Goal: Task Accomplishment & Management: Manage account settings

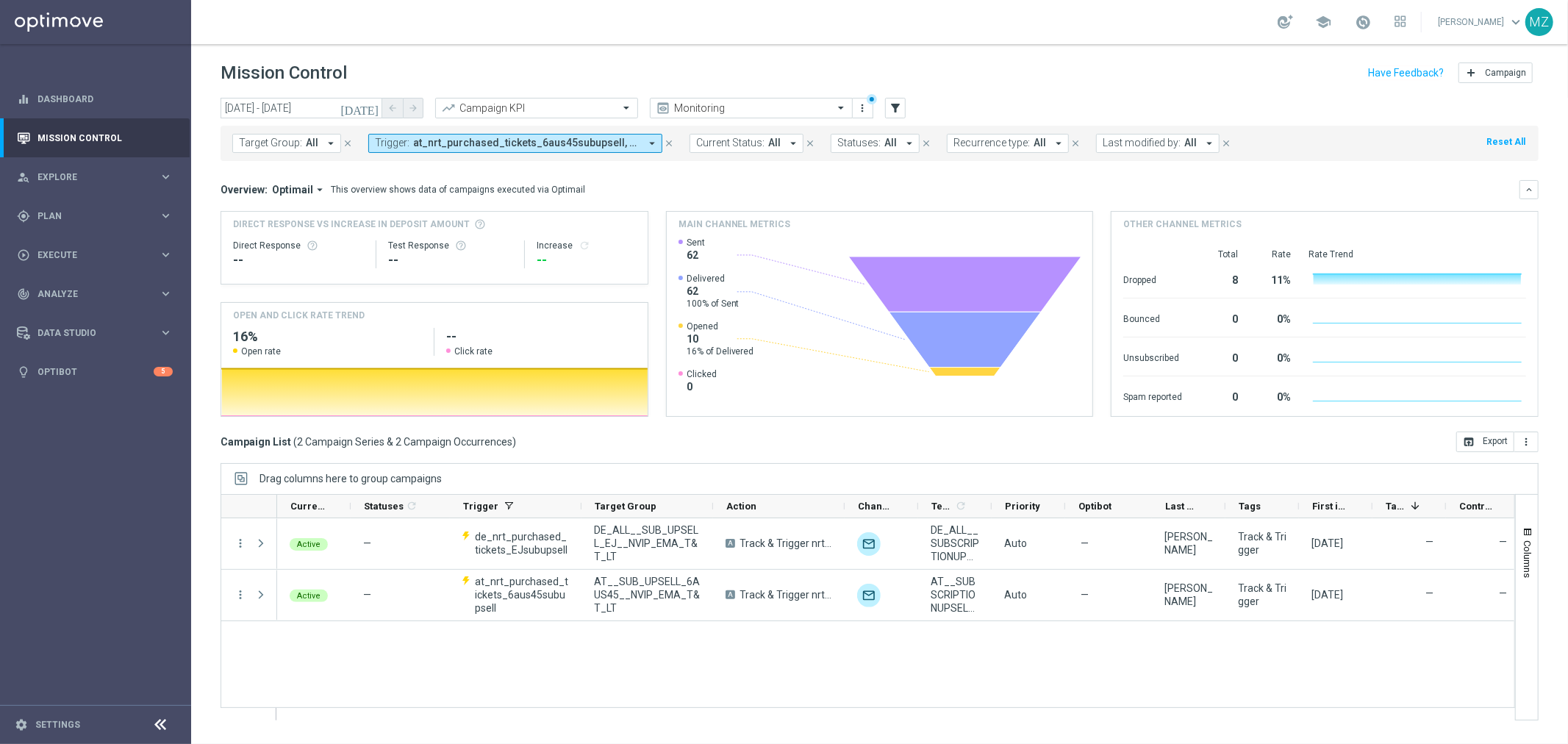
click at [462, 140] on span "at_nrt_purchased_tickets_6aus45subupsell, de_nrt_purchased_tickets_EJsubupsell" at bounding box center [526, 143] width 226 height 12
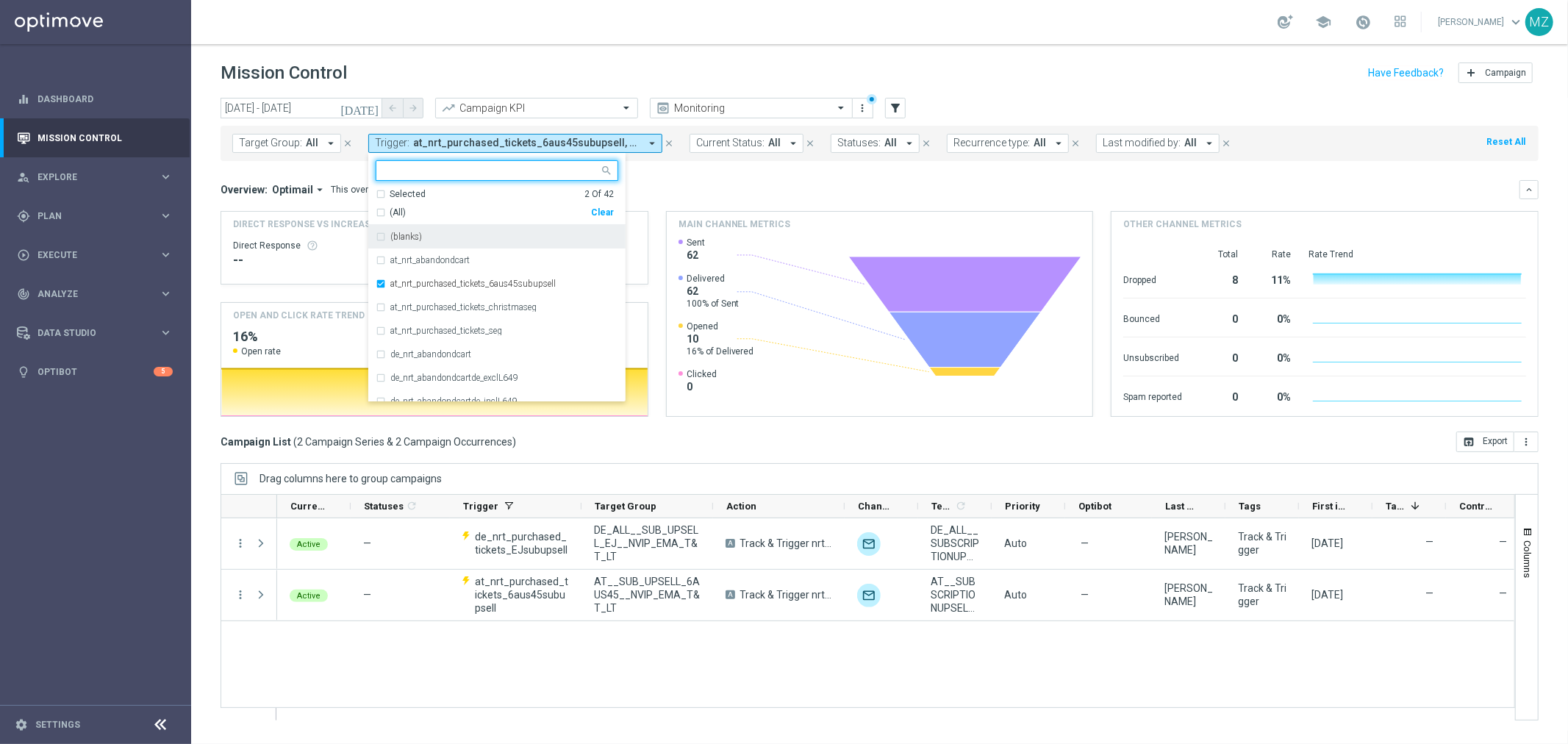
click at [0, 0] on div "Clear" at bounding box center [0, 0] width 0 height 0
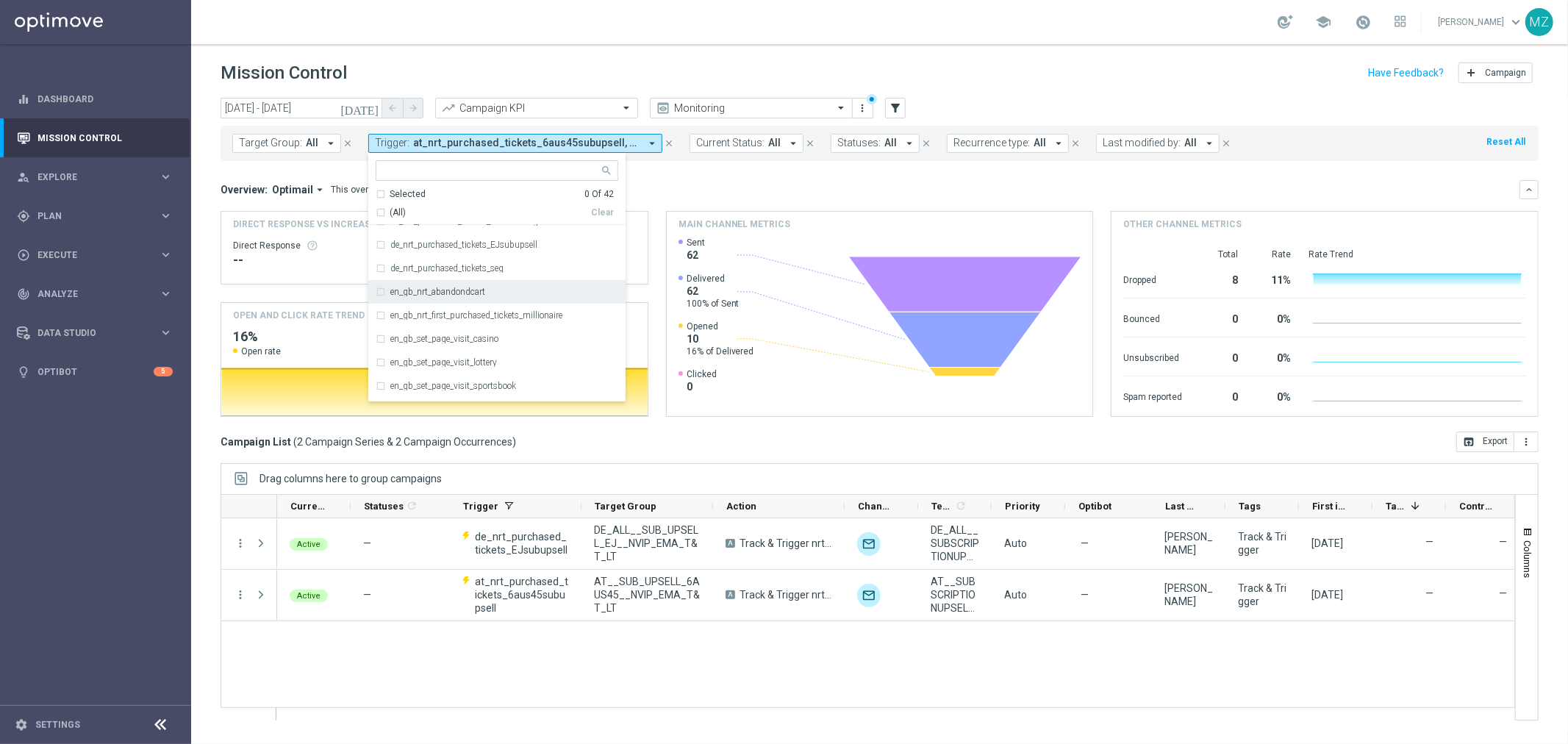
scroll to position [327, 0]
click at [457, 318] on div "en_gb_set_page_visit_casino" at bounding box center [496, 310] width 242 height 24
click at [457, 341] on div "en_gb_set_page_visit_lottery" at bounding box center [496, 333] width 242 height 24
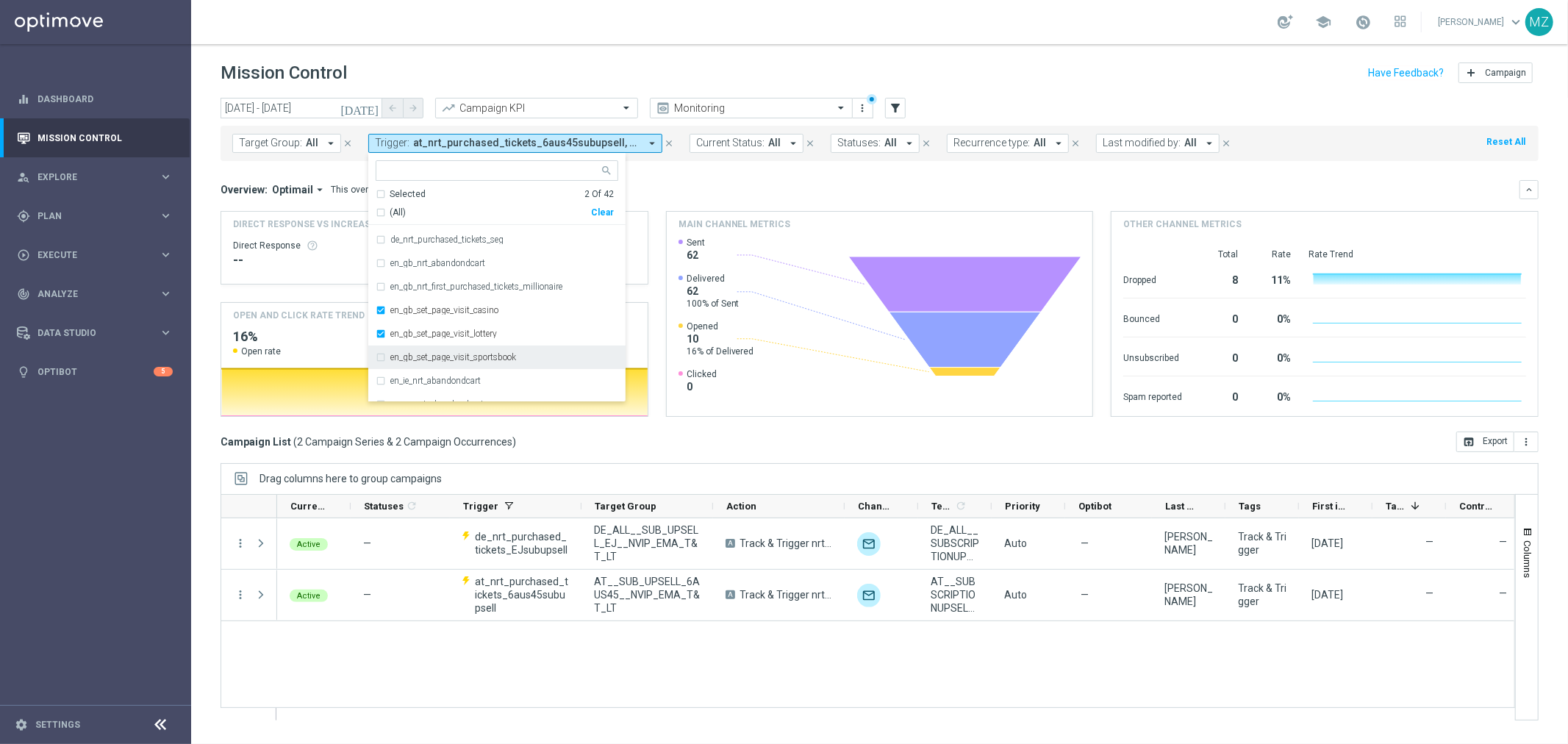
click at [453, 362] on div "en_gb_set_page_visit_sportsbook" at bounding box center [496, 357] width 242 height 24
click at [738, 26] on div "school [PERSON_NAME] keyboard_arrow_down MZ" at bounding box center [879, 22] width 1377 height 44
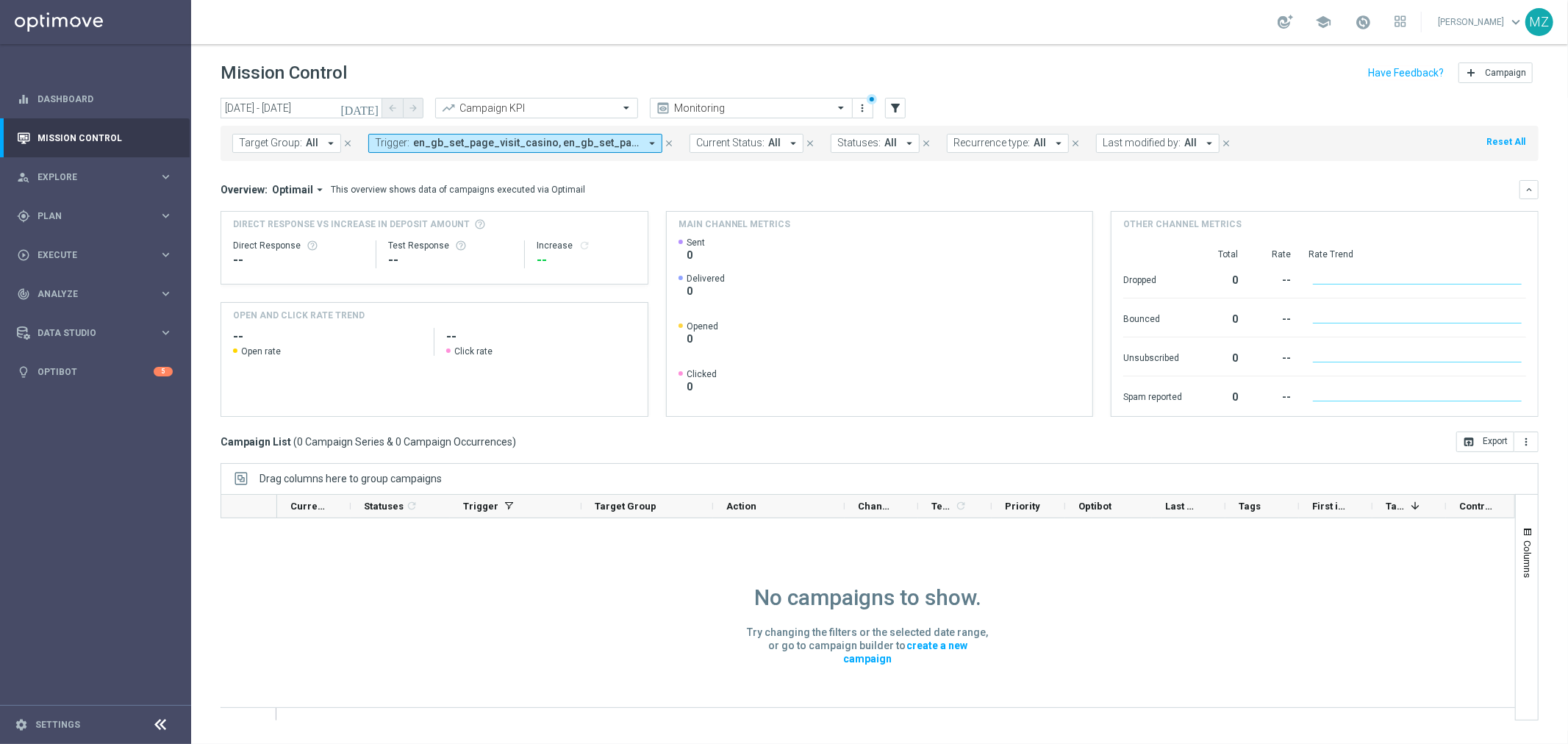
click at [483, 149] on button "Trigger: en_gb_set_page_visit_casino, en_gb_set_page_visit_lottery, en_gb_set_p…" at bounding box center [515, 143] width 294 height 19
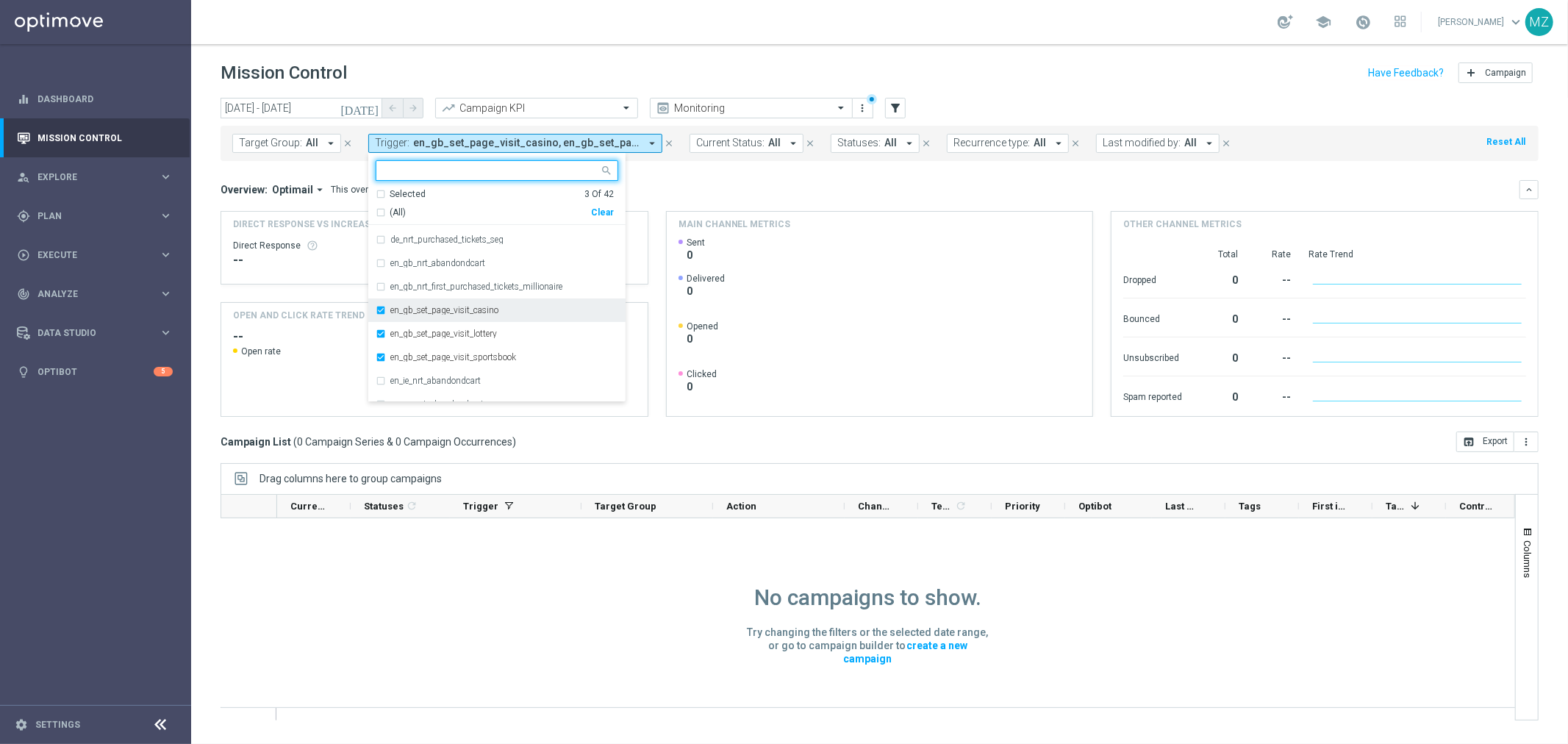
click at [430, 306] on label "en_gb_set_page_visit_casino" at bounding box center [444, 310] width 108 height 9
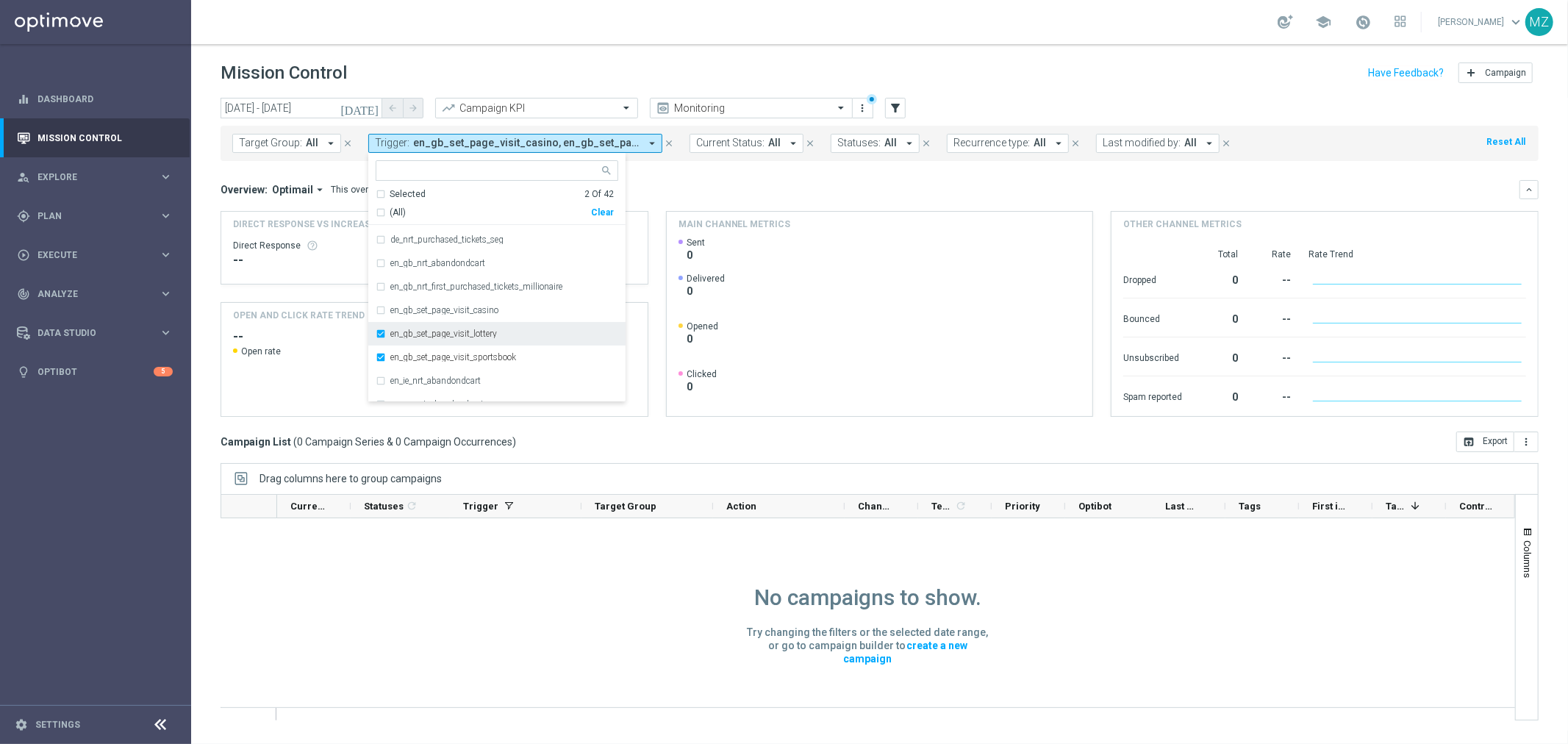
click at [428, 327] on div "en_gb_set_page_visit_lottery" at bounding box center [496, 333] width 242 height 24
click at [425, 363] on div "en_gb_set_page_visit_sportsbook" at bounding box center [496, 357] width 242 height 24
click at [882, 26] on div "school [PERSON_NAME] keyboard_arrow_down MZ" at bounding box center [879, 22] width 1377 height 44
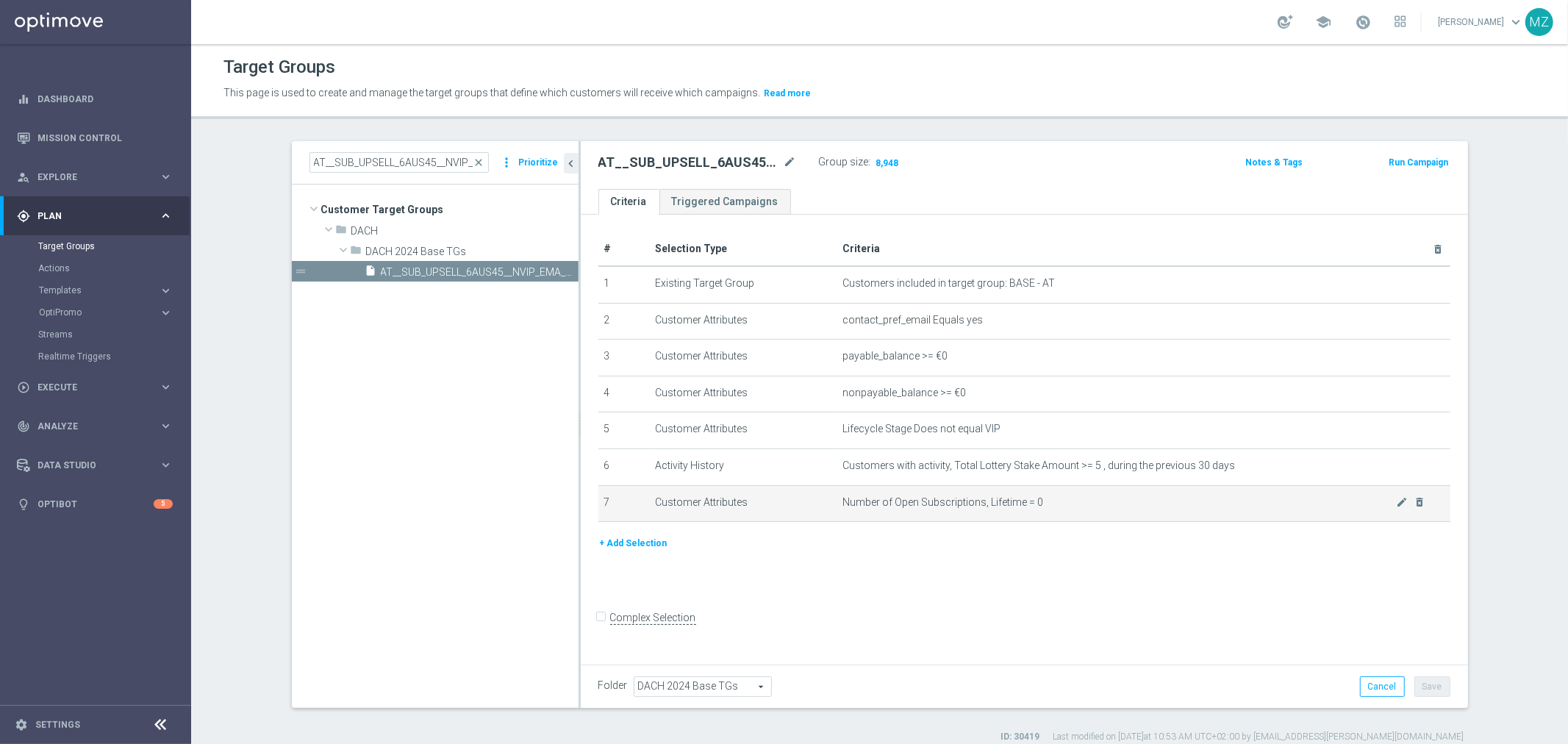
click at [971, 498] on span "Number of Open Subscriptions, Lifetime = 0" at bounding box center [1119, 502] width 553 height 12
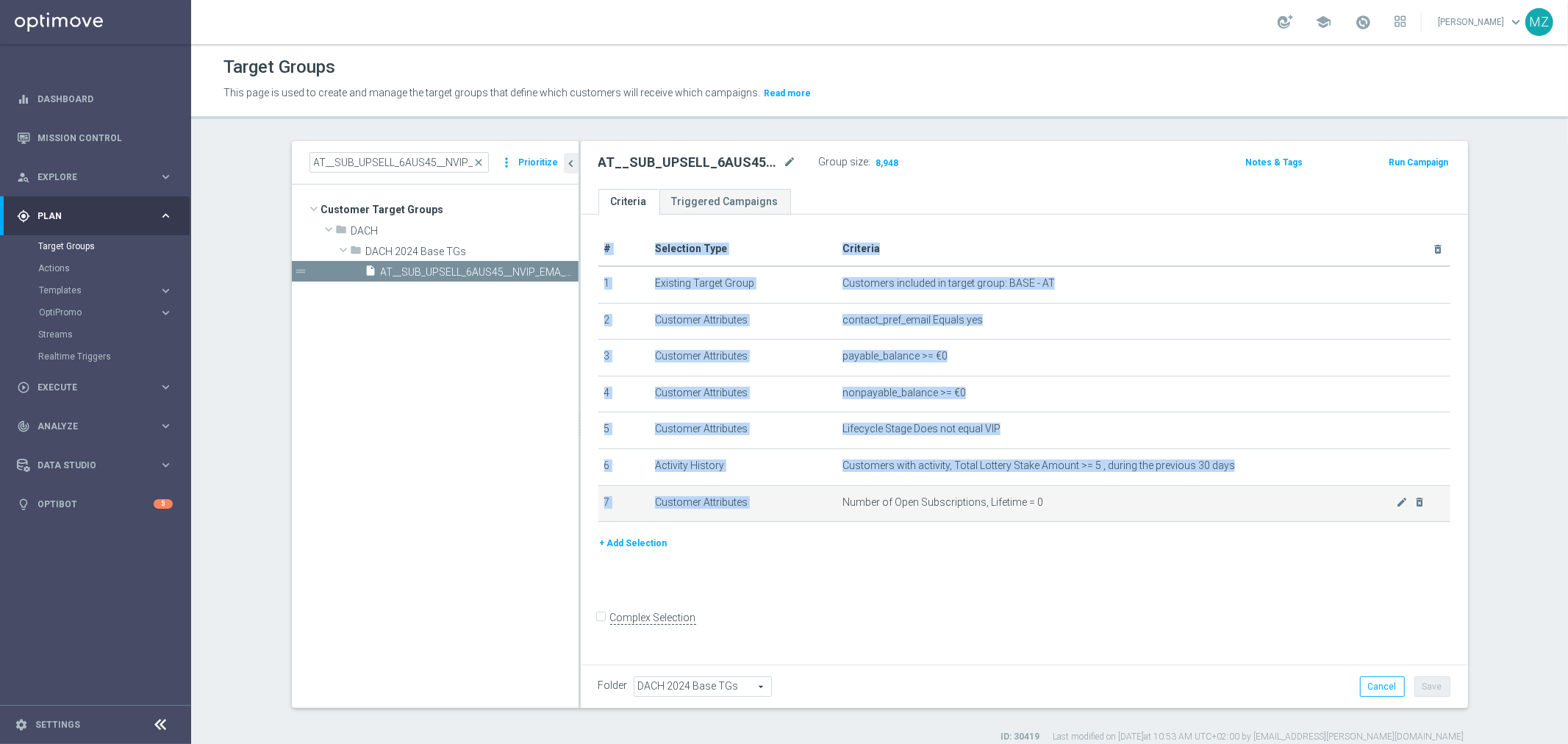
click at [971, 498] on span "Number of Open Subscriptions, Lifetime = 0" at bounding box center [1119, 502] width 553 height 12
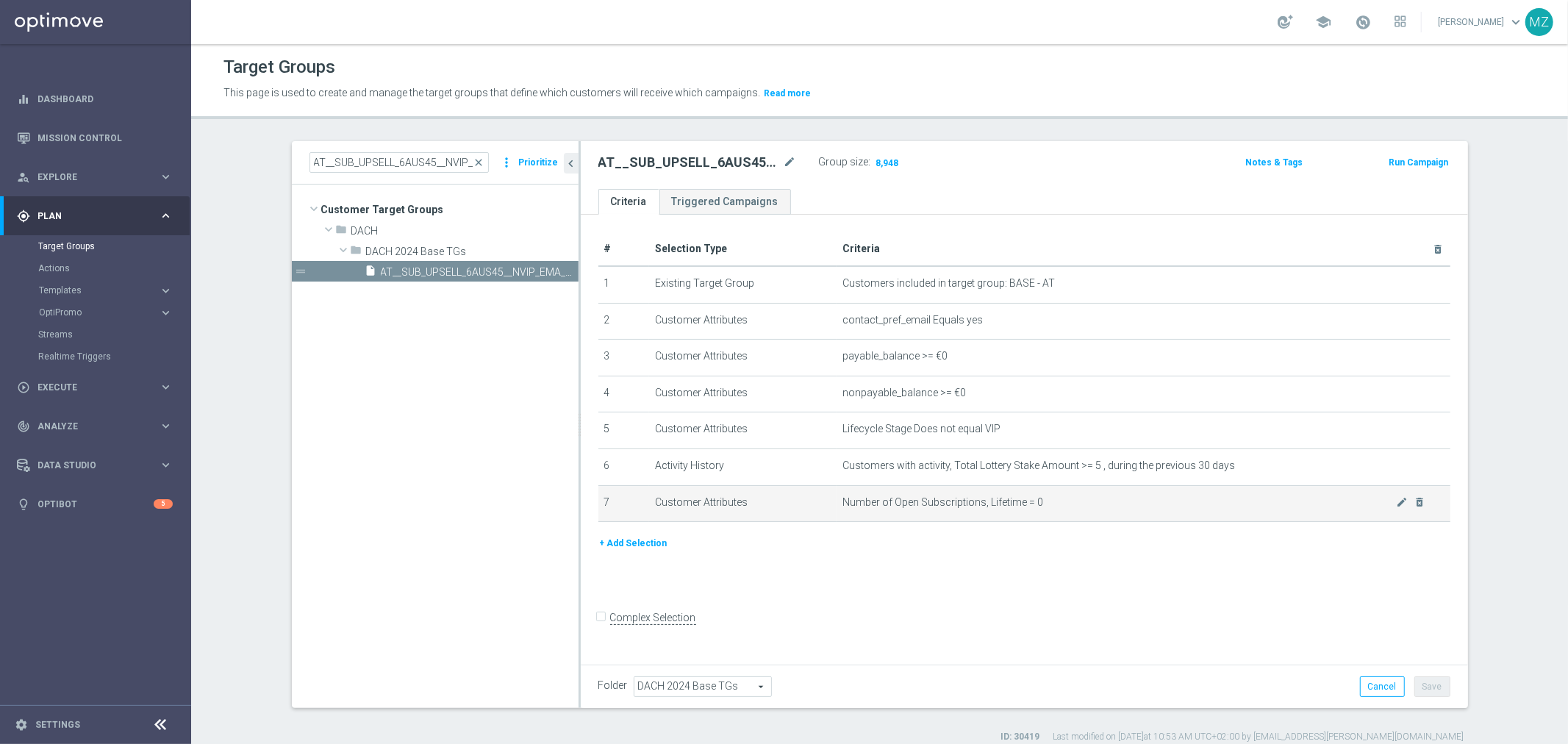
click at [913, 497] on span "Number of Open Subscriptions, Lifetime = 0" at bounding box center [1119, 502] width 553 height 12
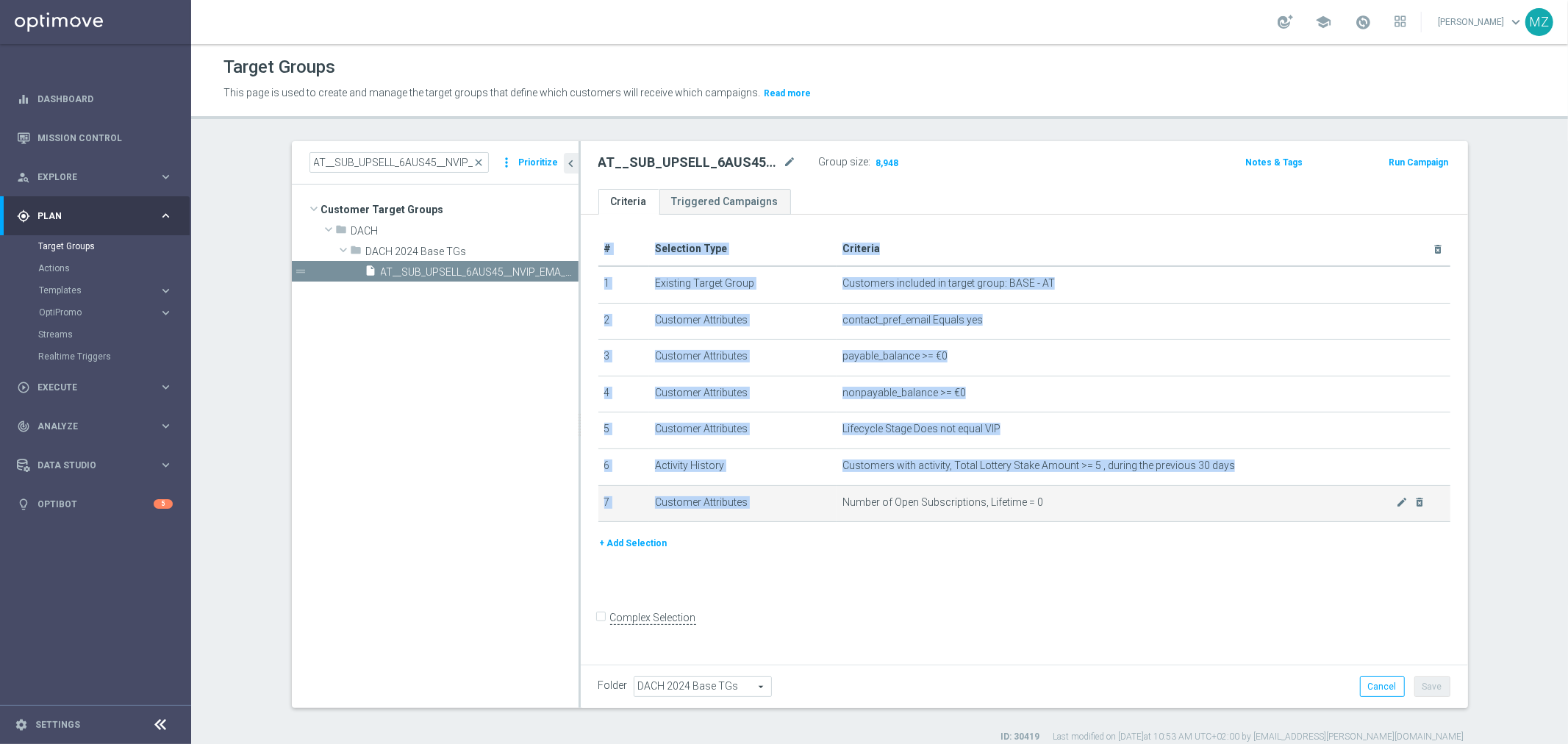
click at [913, 497] on span "Number of Open Subscriptions, Lifetime = 0" at bounding box center [1119, 502] width 553 height 12
click at [953, 502] on span "Number of Open Subscriptions, Lifetime = 0" at bounding box center [1119, 502] width 553 height 12
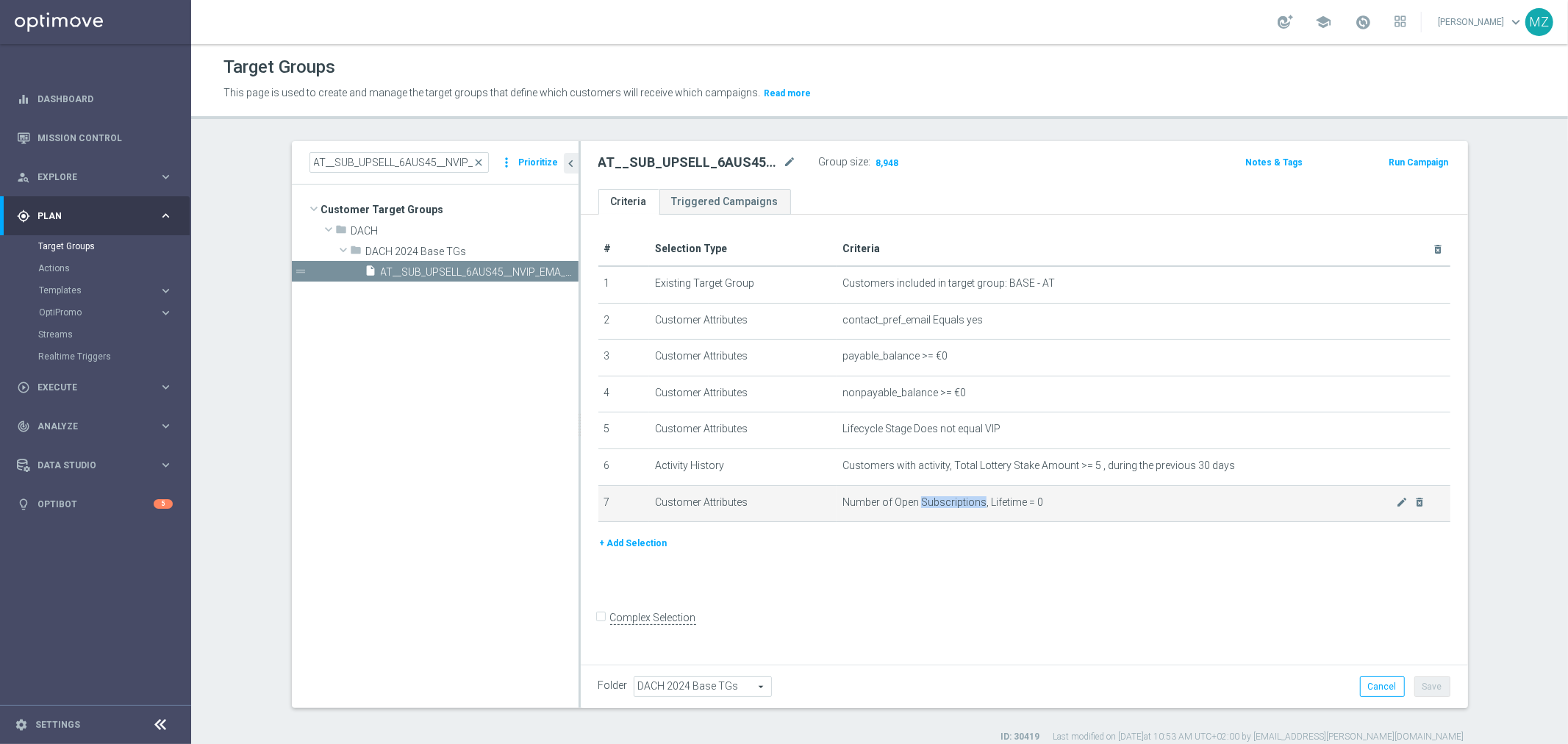
click at [953, 502] on span "Number of Open Subscriptions, Lifetime = 0" at bounding box center [1119, 502] width 553 height 12
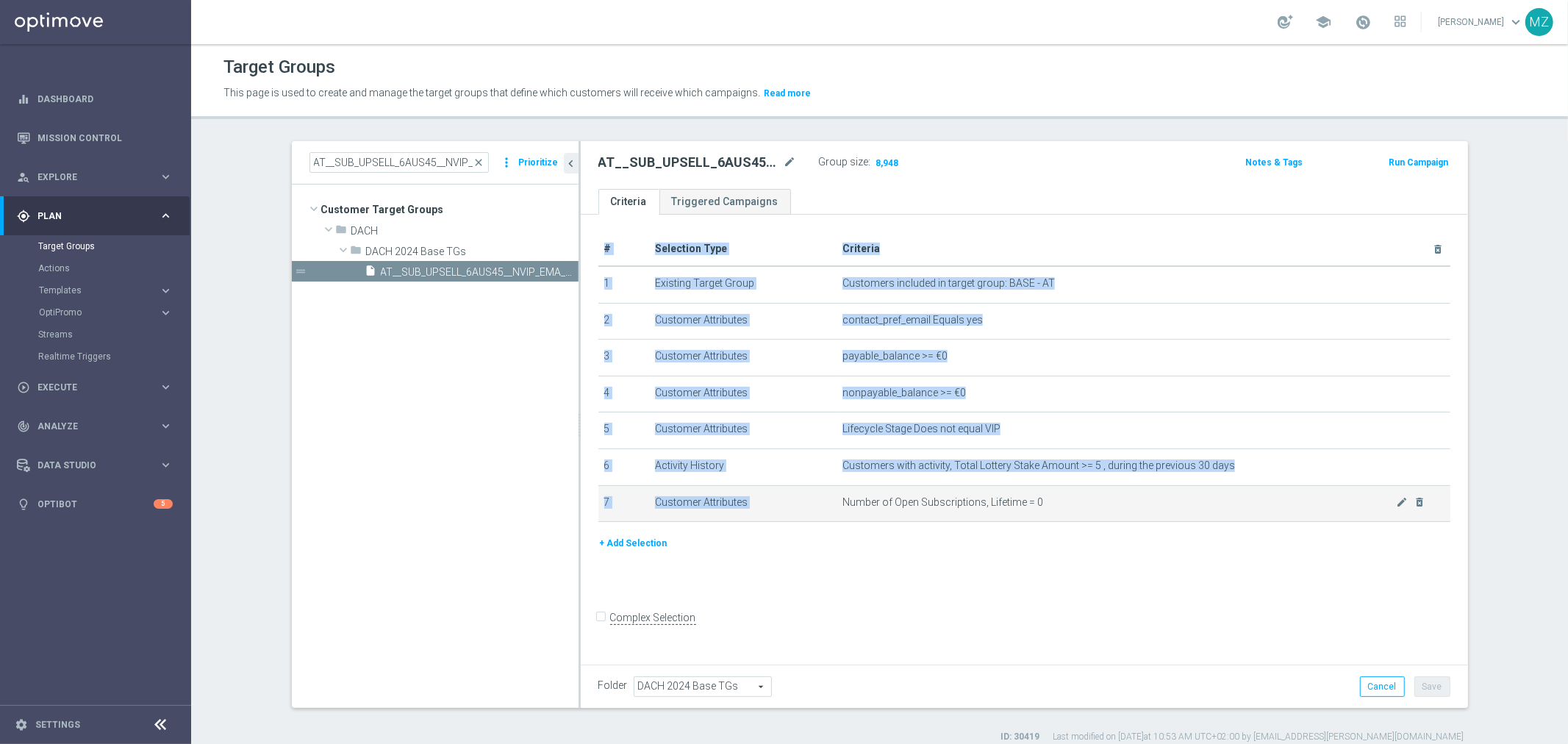
click at [953, 502] on span "Number of Open Subscriptions, Lifetime = 0" at bounding box center [1119, 502] width 553 height 12
